Goal: Manage account settings

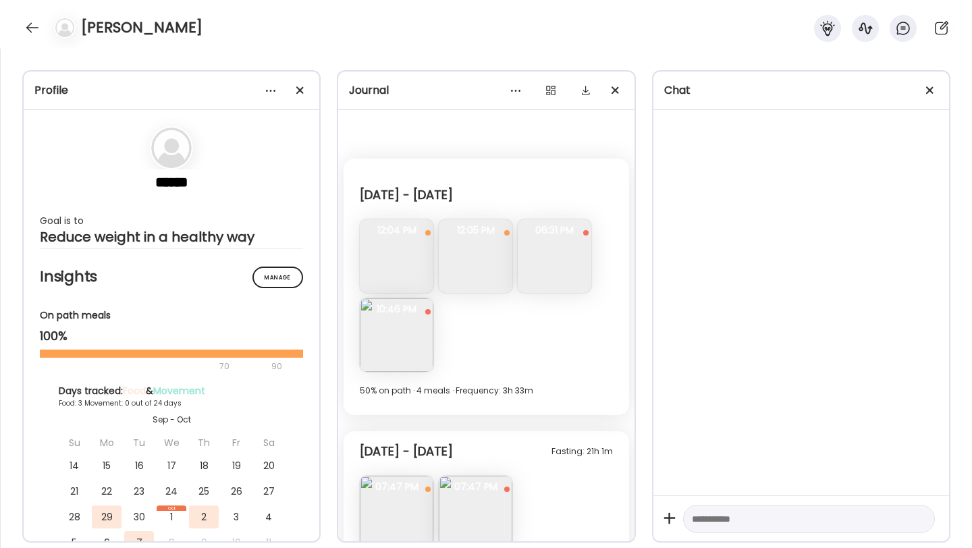
scroll to position [1604, 0]
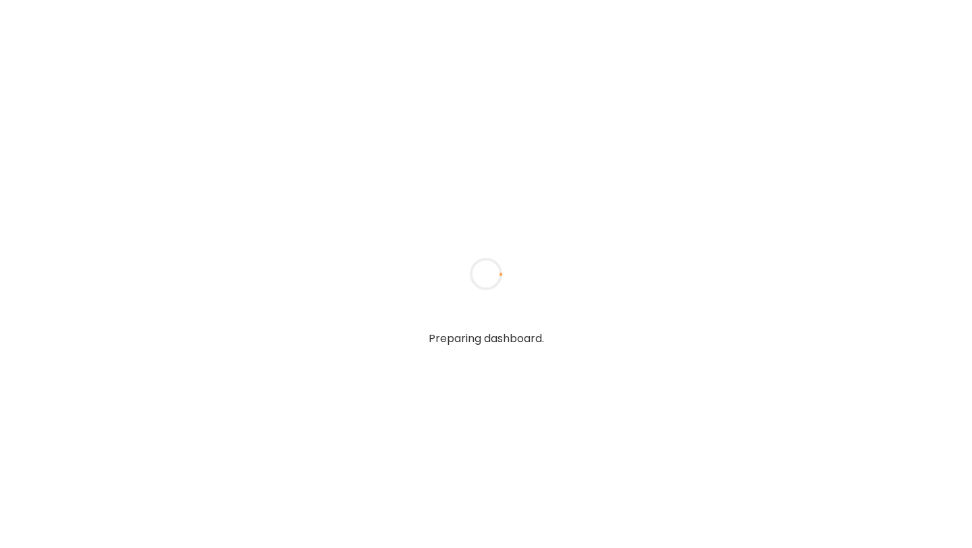
type input "**********"
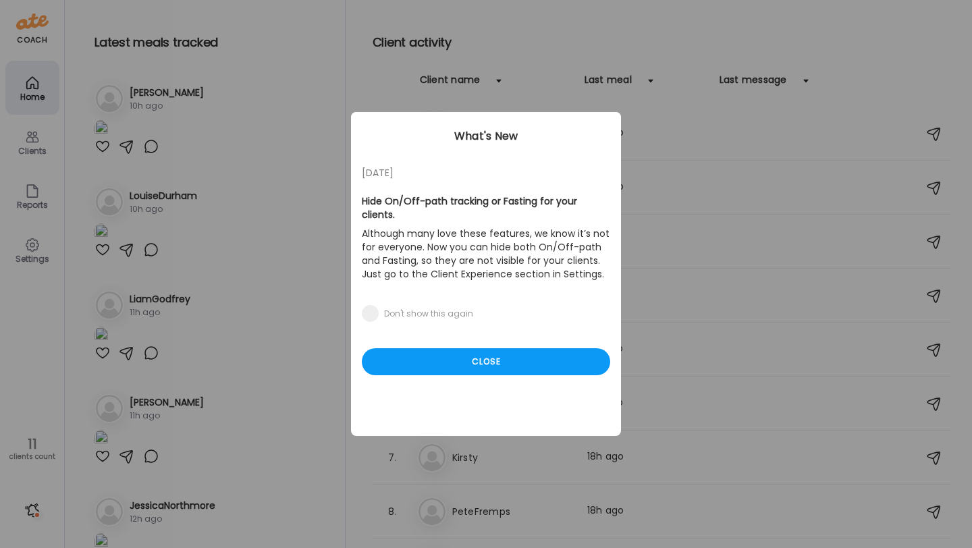
click at [495, 333] on div "05/27/23 Hide On/Off-path tracking or Fasting for your clients. Although many l…" at bounding box center [486, 274] width 270 height 324
click at [489, 351] on div "Close" at bounding box center [486, 361] width 248 height 27
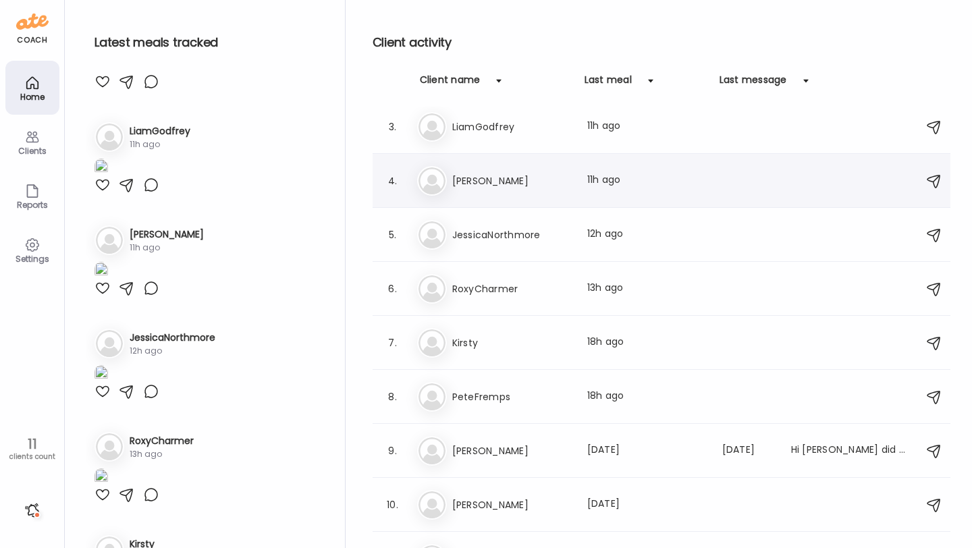
scroll to position [146, 0]
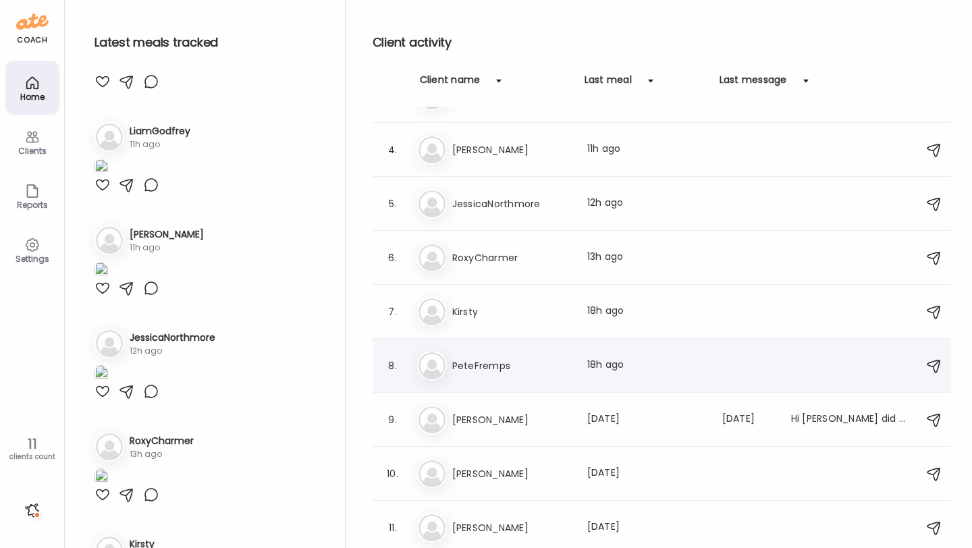
click at [499, 356] on div "Pe PeteFremps Last meal: 18h ago" at bounding box center [663, 366] width 493 height 30
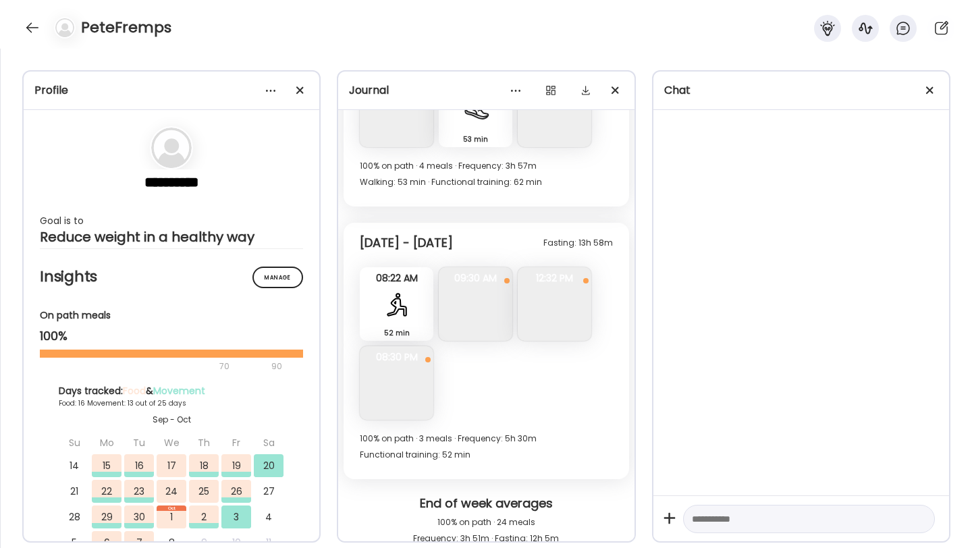
scroll to position [6216, 0]
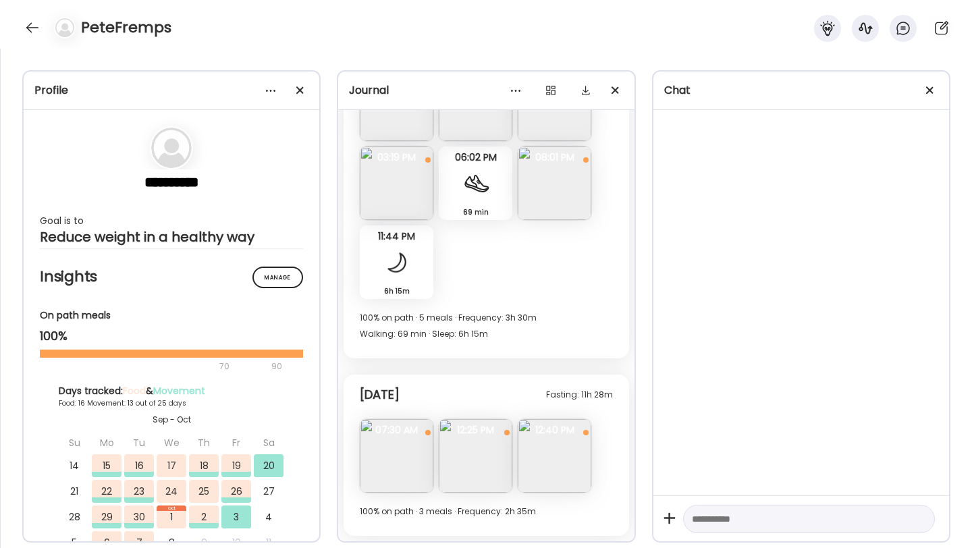
click at [20, 33] on div "PeteFremps" at bounding box center [486, 24] width 972 height 49
click at [24, 32] on div at bounding box center [33, 28] width 22 height 22
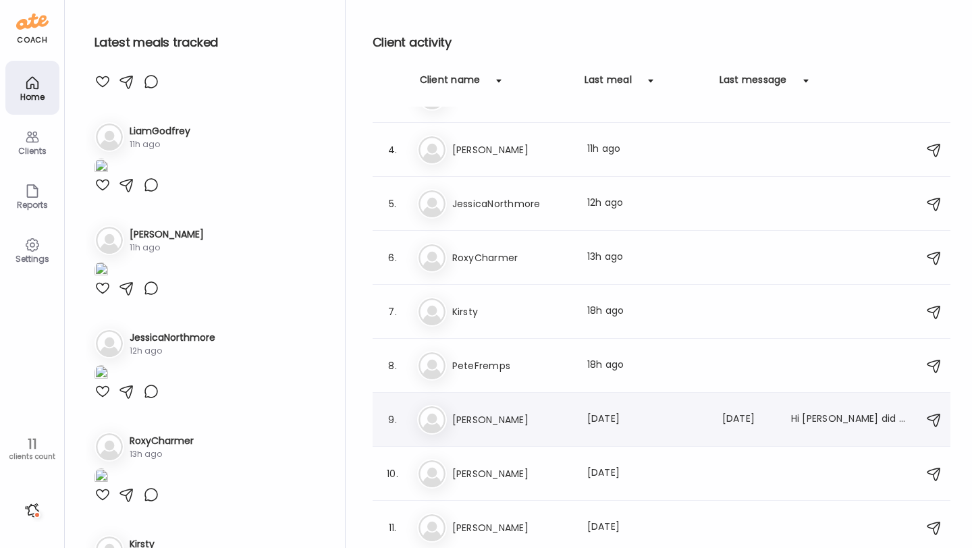
click at [494, 420] on h3 "[PERSON_NAME]" at bounding box center [511, 420] width 119 height 16
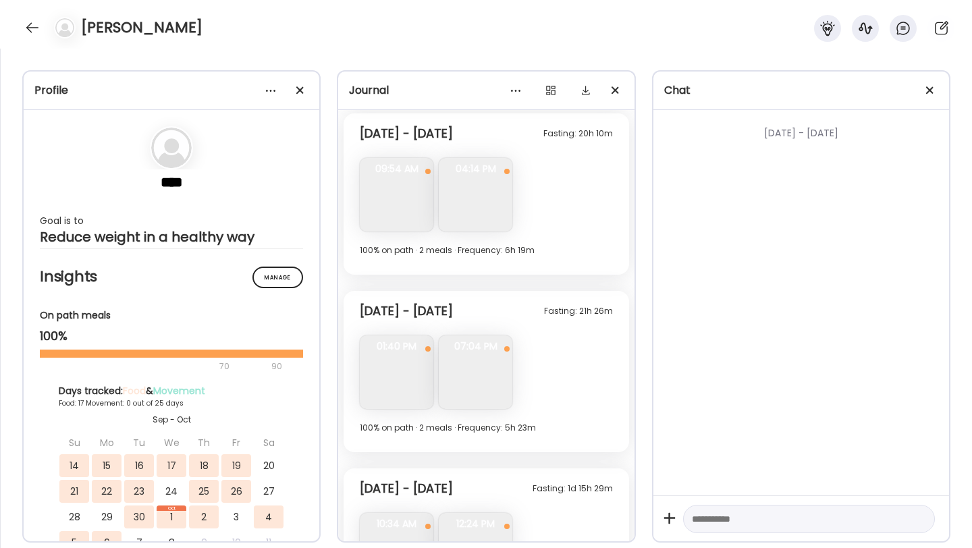
scroll to position [3861, 0]
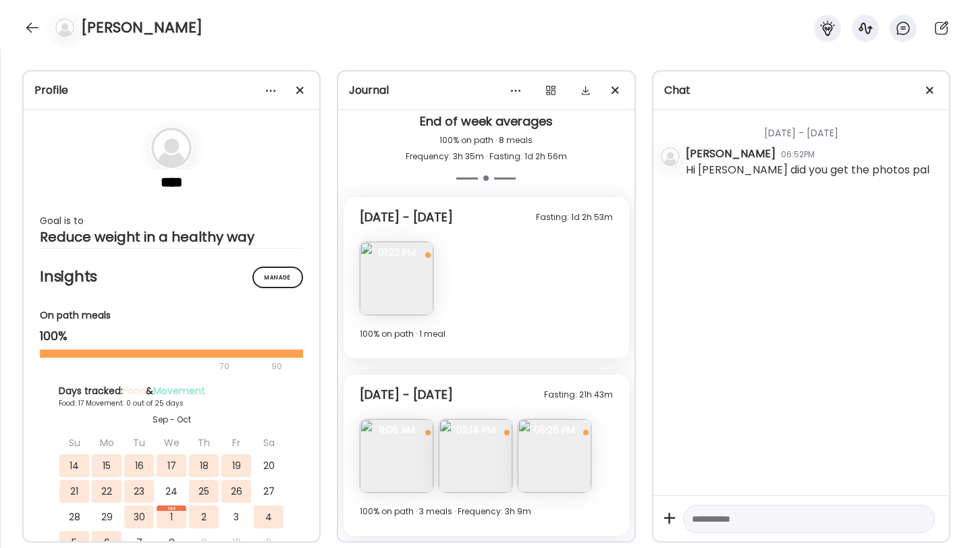
click at [559, 445] on img at bounding box center [554, 456] width 74 height 74
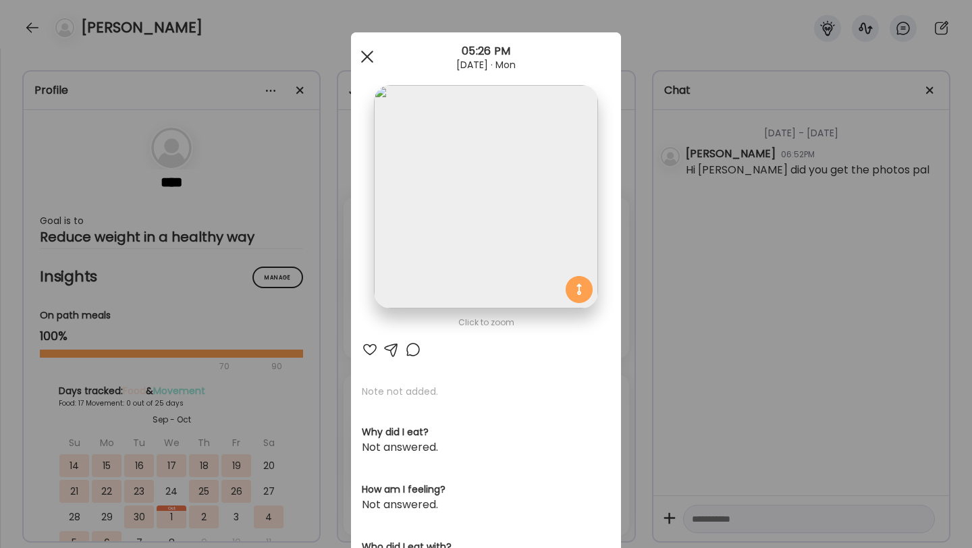
click at [365, 61] on div at bounding box center [367, 56] width 27 height 27
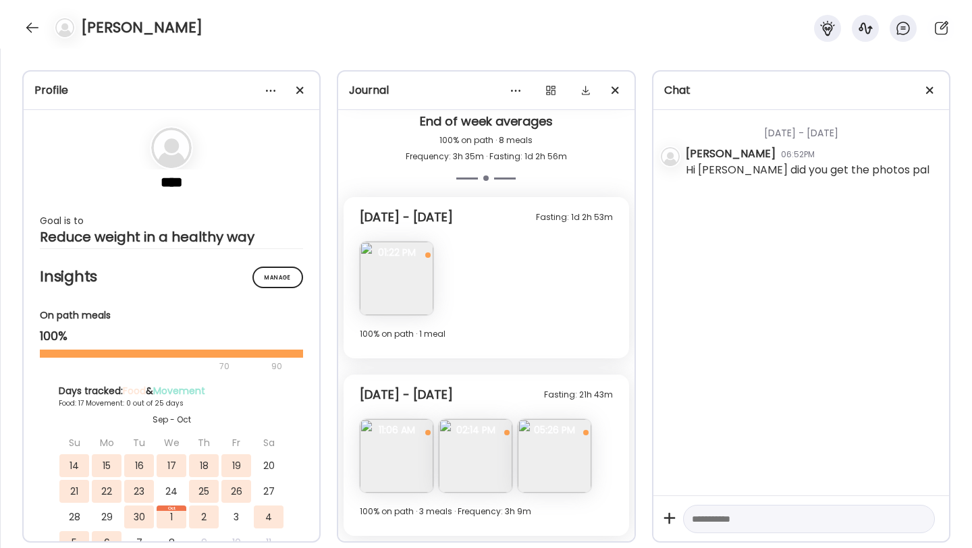
click at [397, 270] on img at bounding box center [397, 279] width 74 height 74
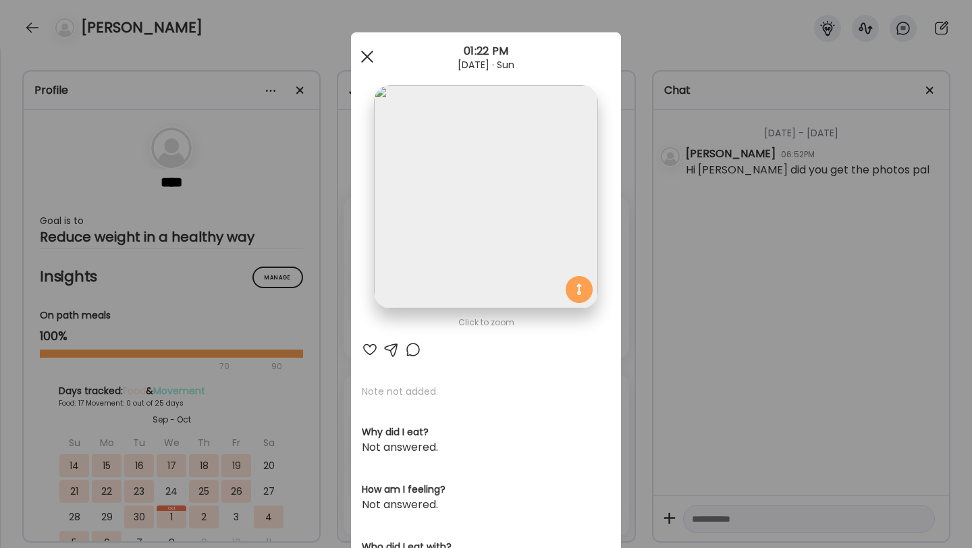
click at [371, 58] on div at bounding box center [367, 56] width 27 height 27
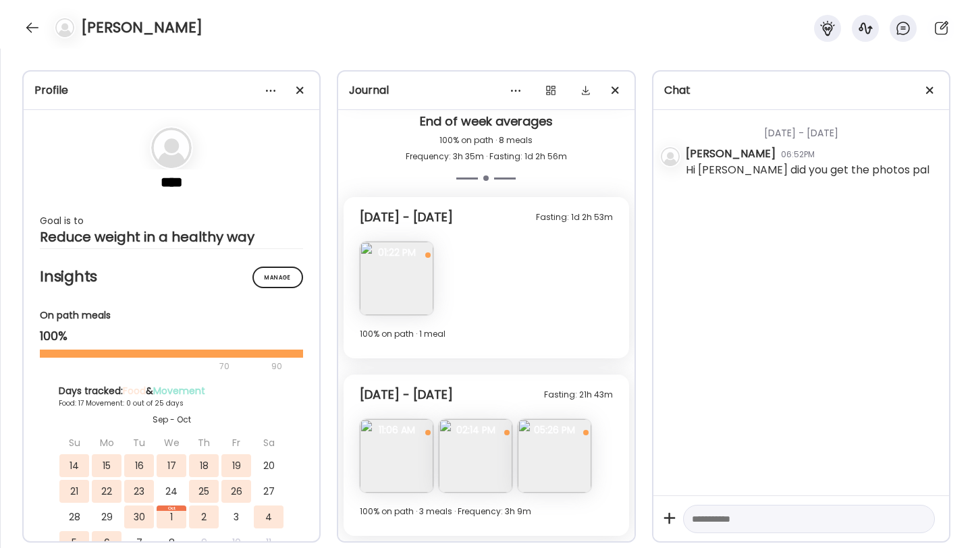
click at [473, 462] on img at bounding box center [476, 456] width 74 height 74
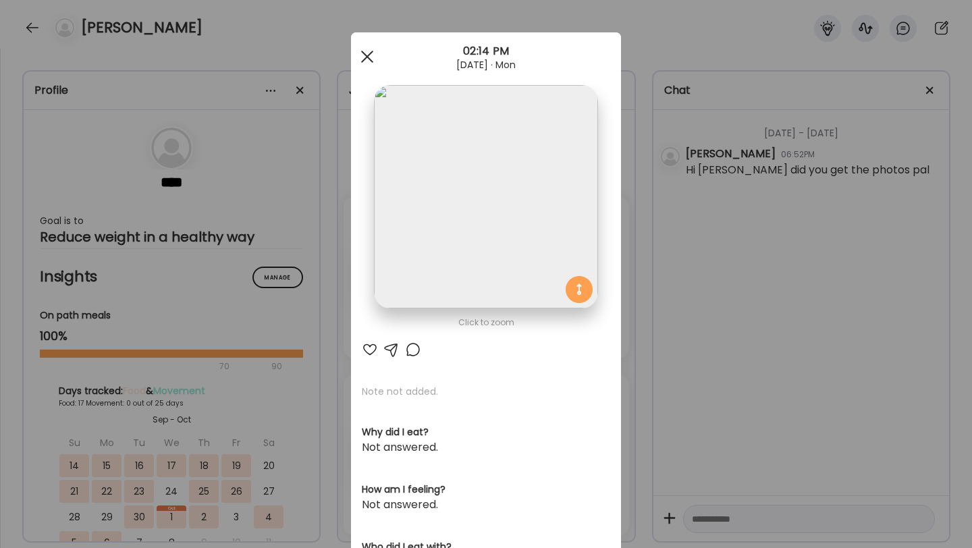
click at [364, 56] on div at bounding box center [367, 56] width 27 height 27
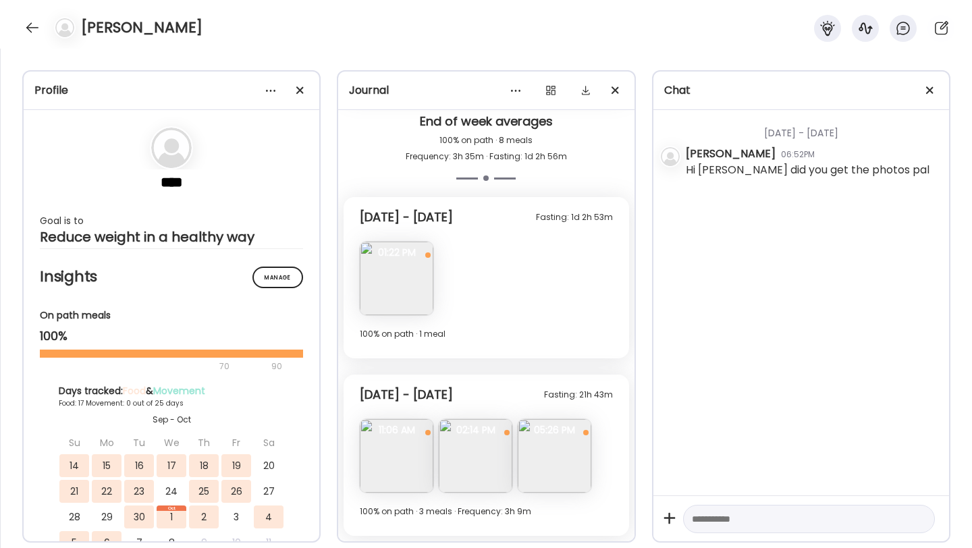
click at [19, 35] on div "[PERSON_NAME]" at bounding box center [486, 24] width 972 height 49
click at [26, 29] on div at bounding box center [33, 28] width 22 height 22
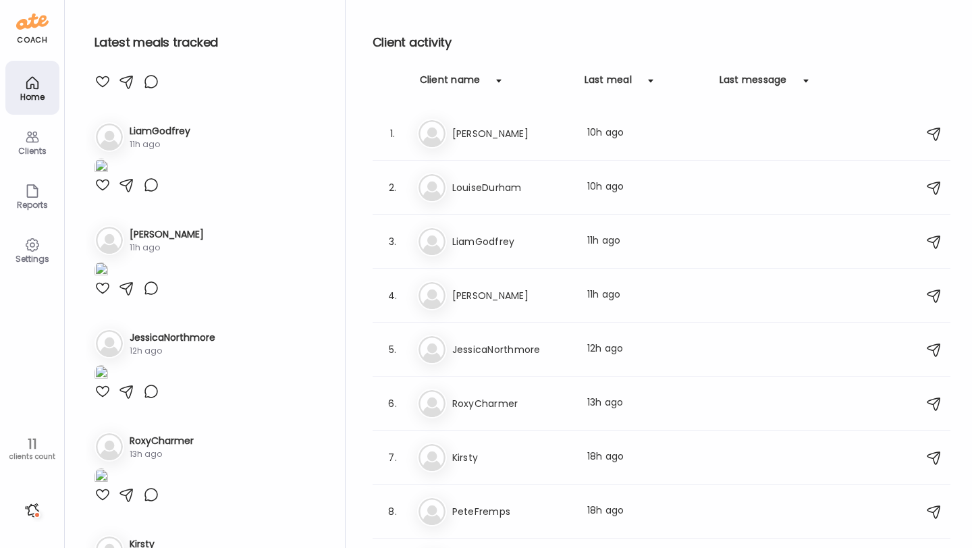
scroll to position [0, 0]
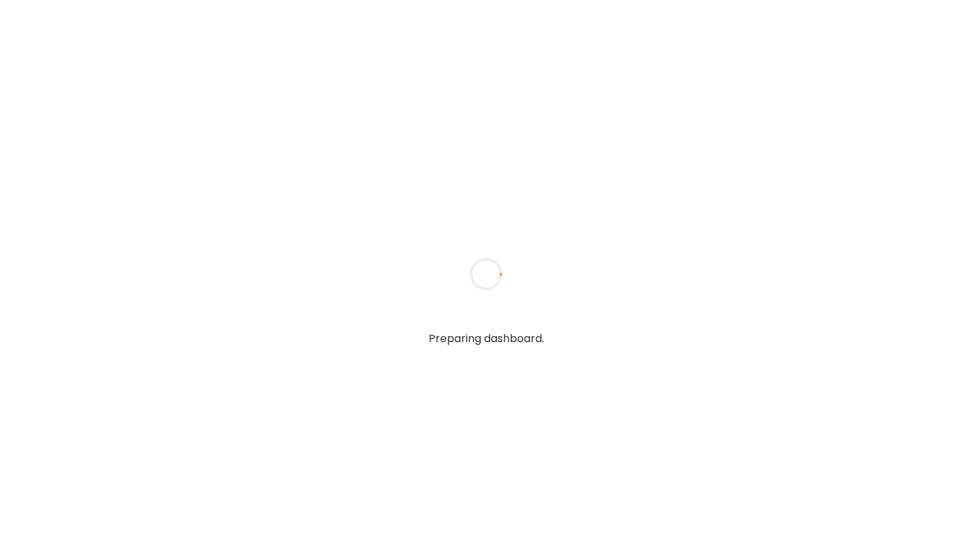
type input "**********"
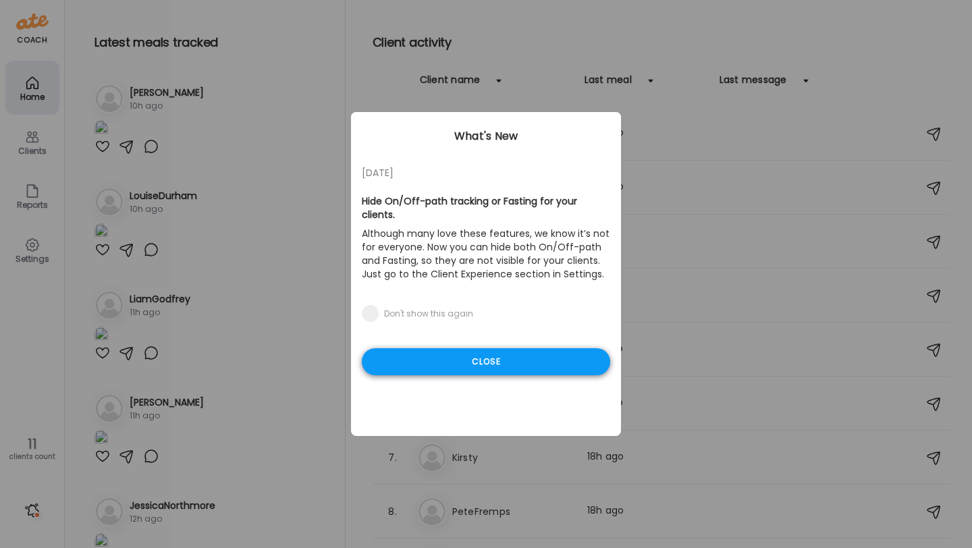
click at [556, 360] on div "Close" at bounding box center [486, 361] width 248 height 27
